Goal: Find contact information: Find contact information

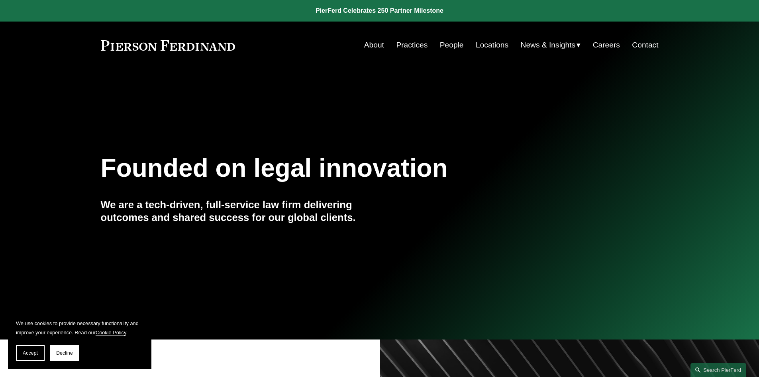
click at [453, 47] on link "People" at bounding box center [452, 44] width 24 height 15
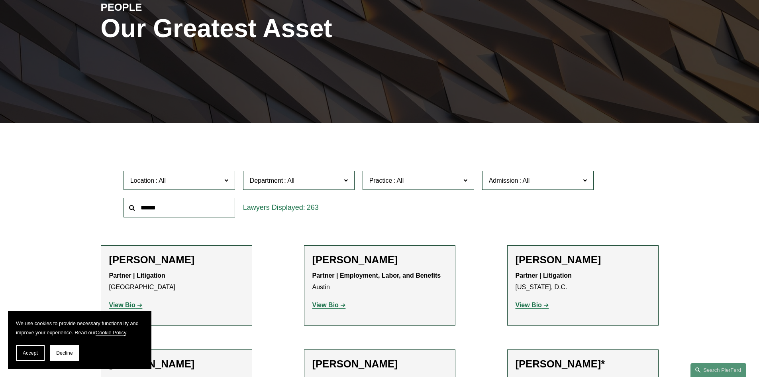
scroll to position [120, 0]
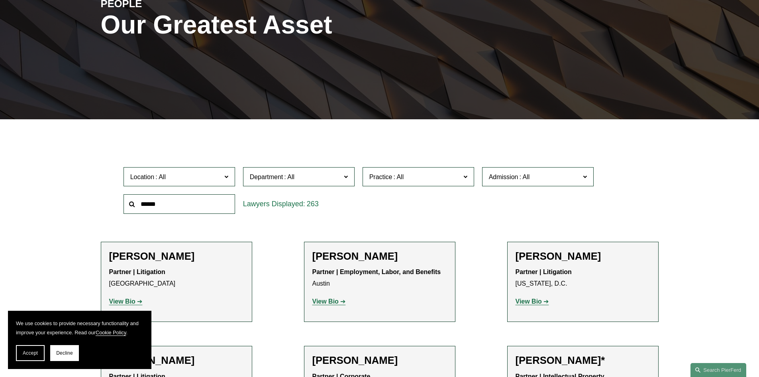
click at [339, 178] on span "Department" at bounding box center [295, 176] width 91 height 11
click at [0, 0] on link "Employment, Labor, and Benefits" at bounding box center [0, 0] width 0 height 0
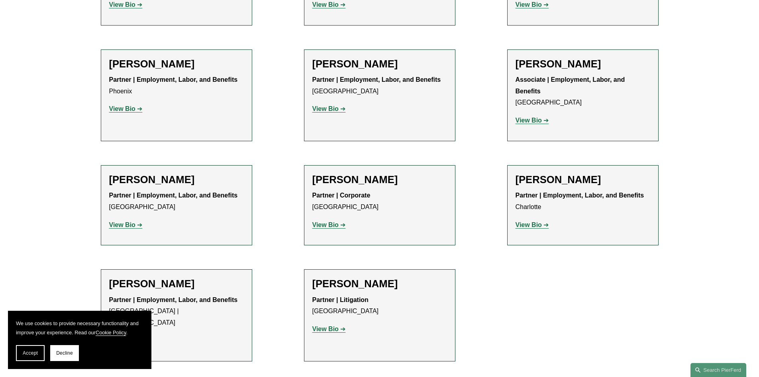
scroll to position [1275, 0]
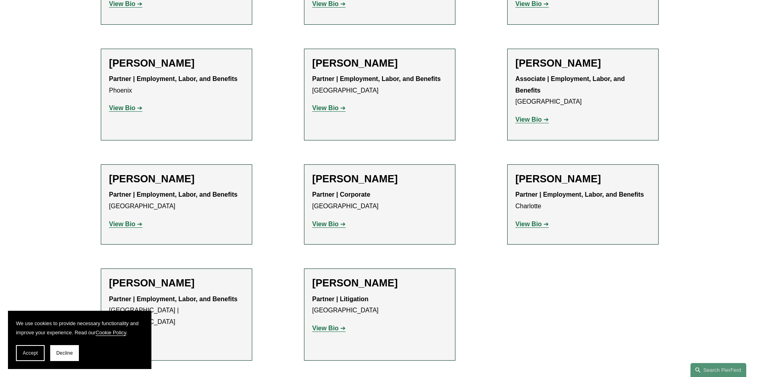
click at [532, 220] on strong "View Bio" at bounding box center [529, 223] width 26 height 7
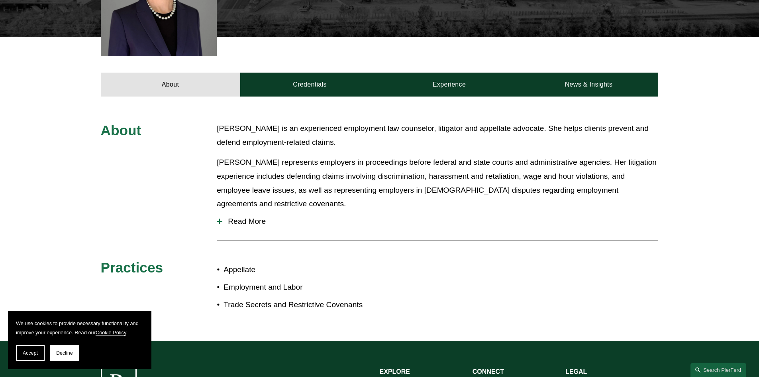
scroll to position [159, 0]
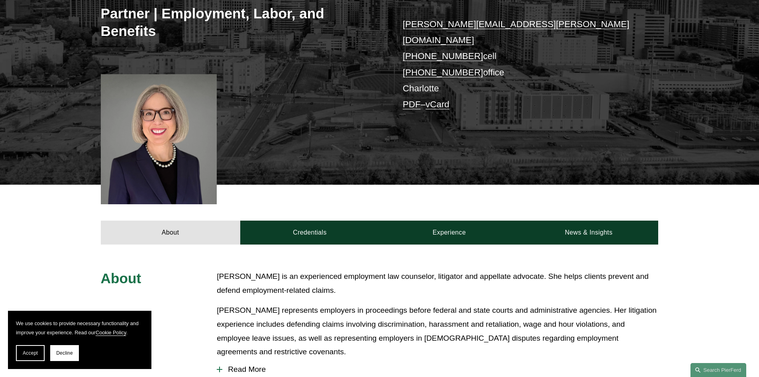
click at [161, 113] on div at bounding box center [159, 139] width 116 height 130
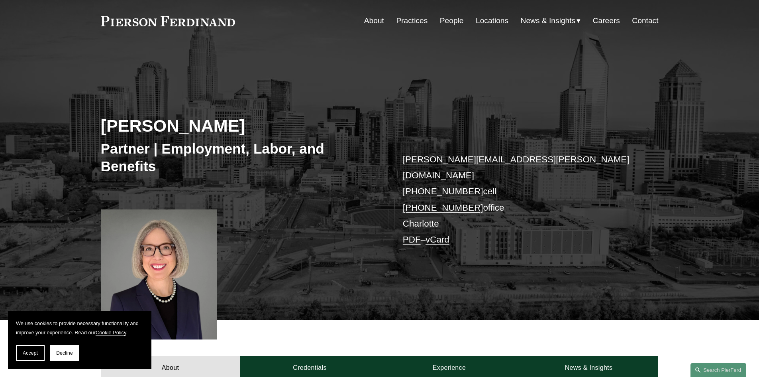
scroll to position [0, 0]
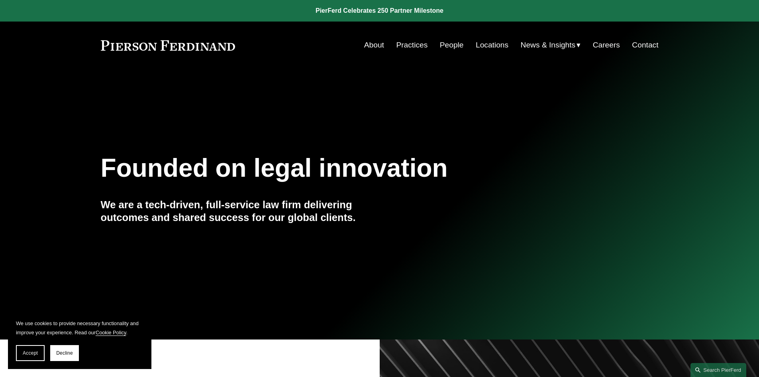
click at [450, 43] on link "People" at bounding box center [452, 44] width 24 height 15
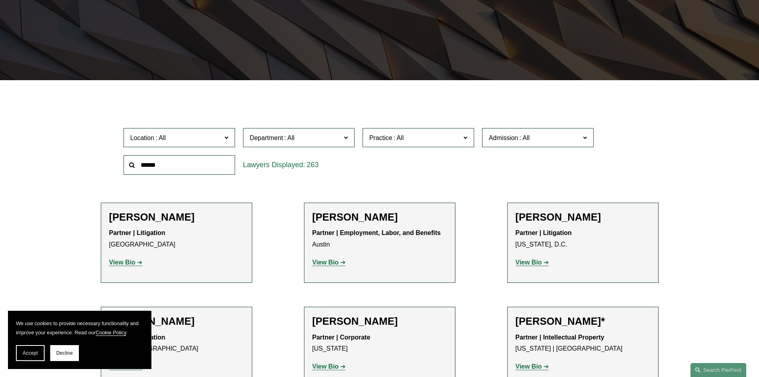
scroll to position [159, 0]
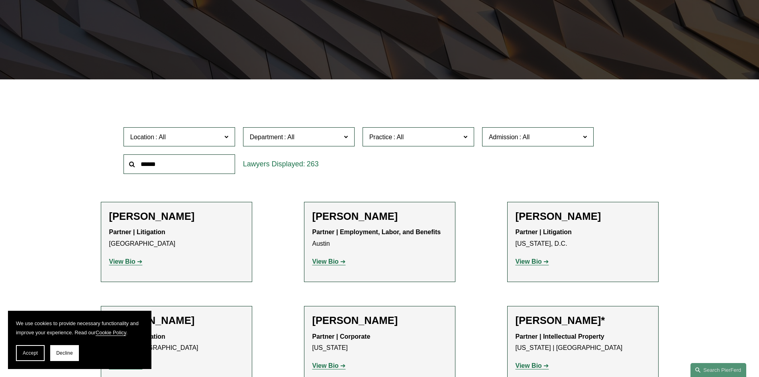
click at [338, 140] on span "Department" at bounding box center [295, 137] width 91 height 11
click at [0, 0] on link "Employment, Labor, and Benefits" at bounding box center [0, 0] width 0 height 0
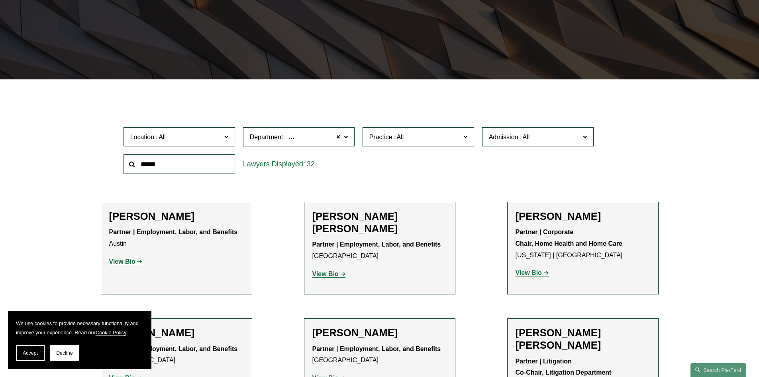
click at [121, 263] on strong "View Bio" at bounding box center [122, 261] width 26 height 7
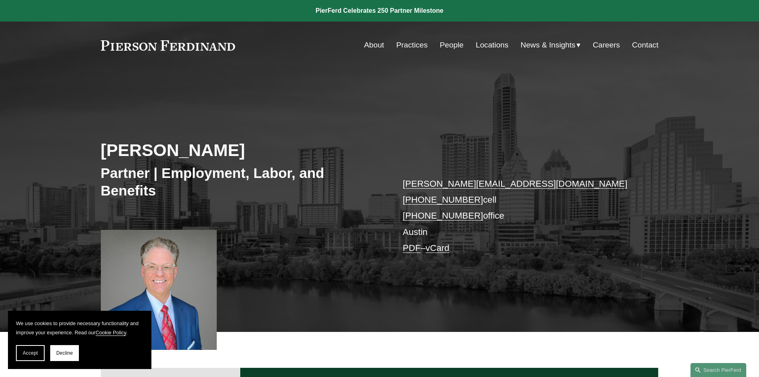
click at [491, 47] on link "Locations" at bounding box center [492, 44] width 33 height 15
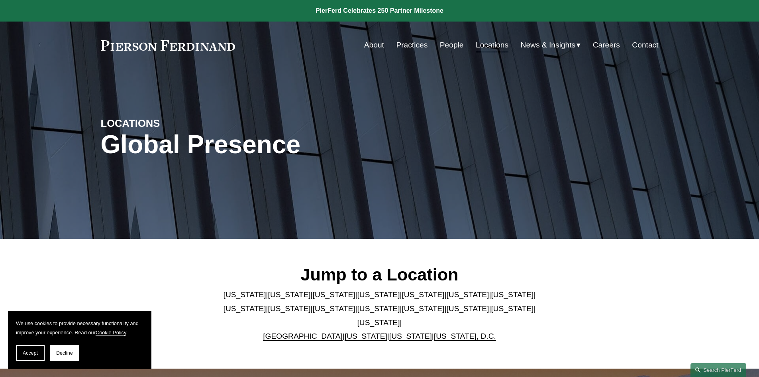
click at [402, 312] on link "North Carolina" at bounding box center [423, 308] width 43 height 8
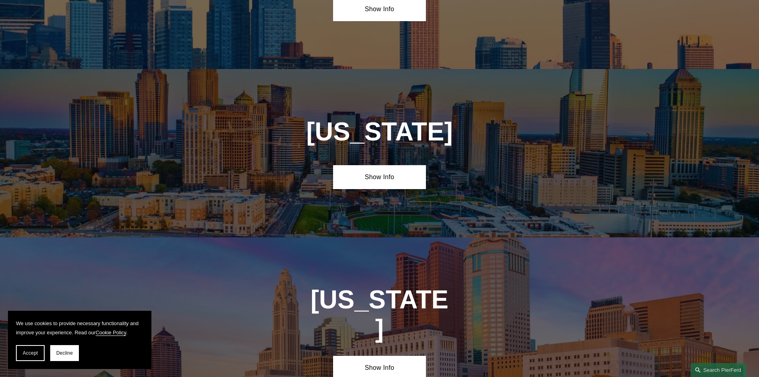
scroll to position [2210, 0]
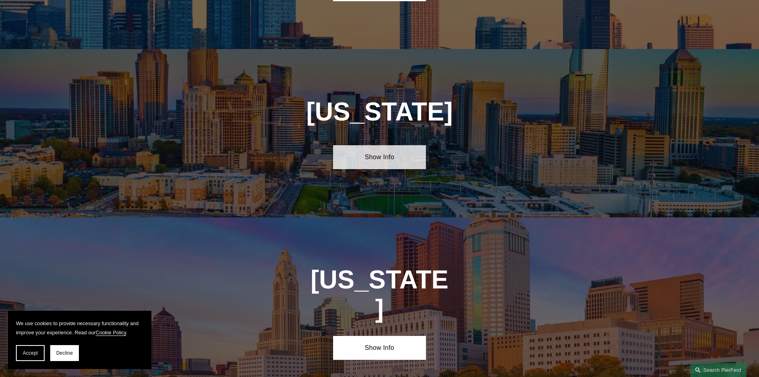
click at [378, 145] on link "Show Info" at bounding box center [379, 157] width 93 height 24
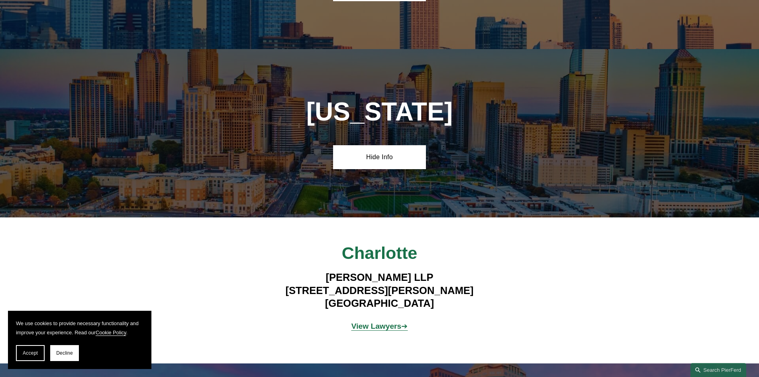
drag, startPoint x: 440, startPoint y: 258, endPoint x: 296, endPoint y: 241, distance: 145.2
click at [296, 271] on h4 "Pierson Ferdinand LLP 525 North Tryon Street, Suite 1600 Charlotte, NC 28202" at bounding box center [379, 290] width 279 height 39
click at [388, 322] on strong "View Lawyers" at bounding box center [376, 326] width 50 height 8
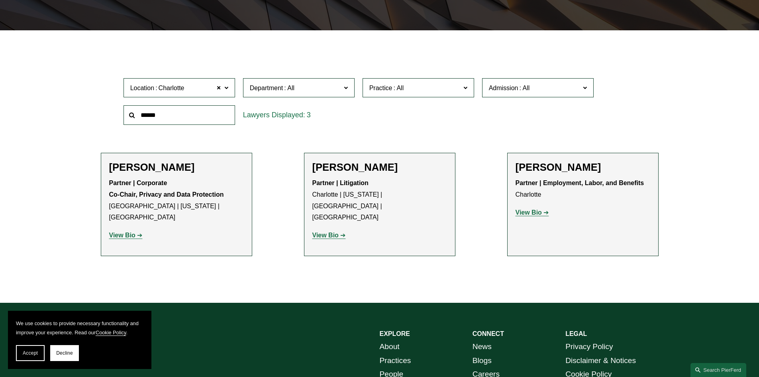
scroll to position [239, 0]
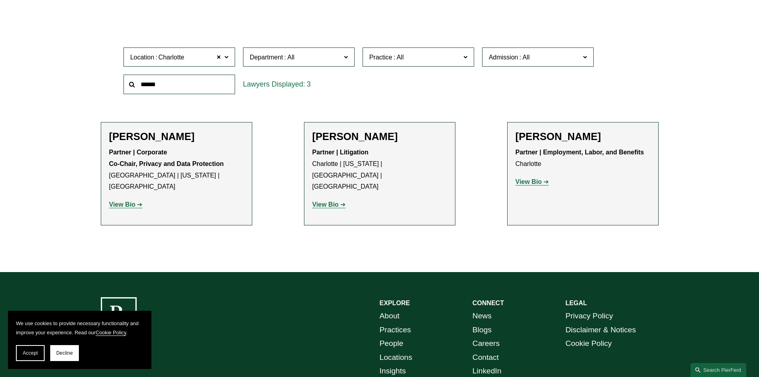
click at [327, 201] on strong "View Bio" at bounding box center [325, 204] width 26 height 7
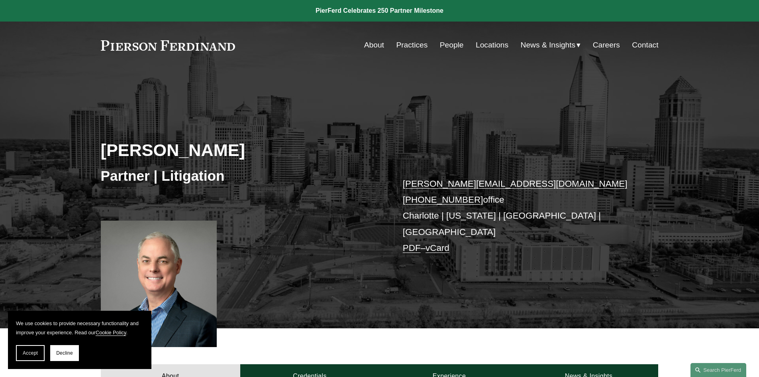
click at [371, 48] on link "About" at bounding box center [374, 44] width 20 height 15
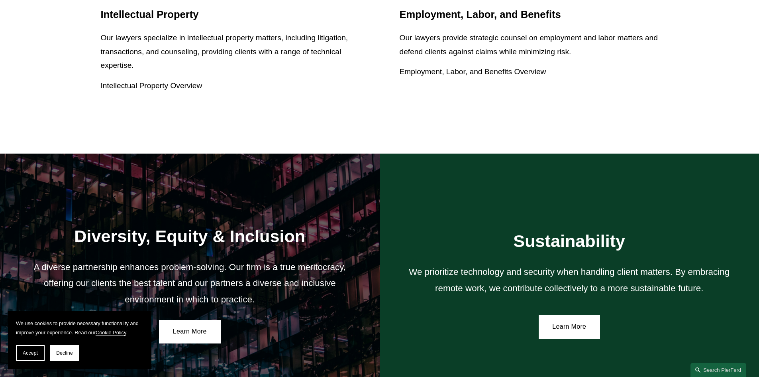
scroll to position [1235, 0]
